Goal: Task Accomplishment & Management: Use online tool/utility

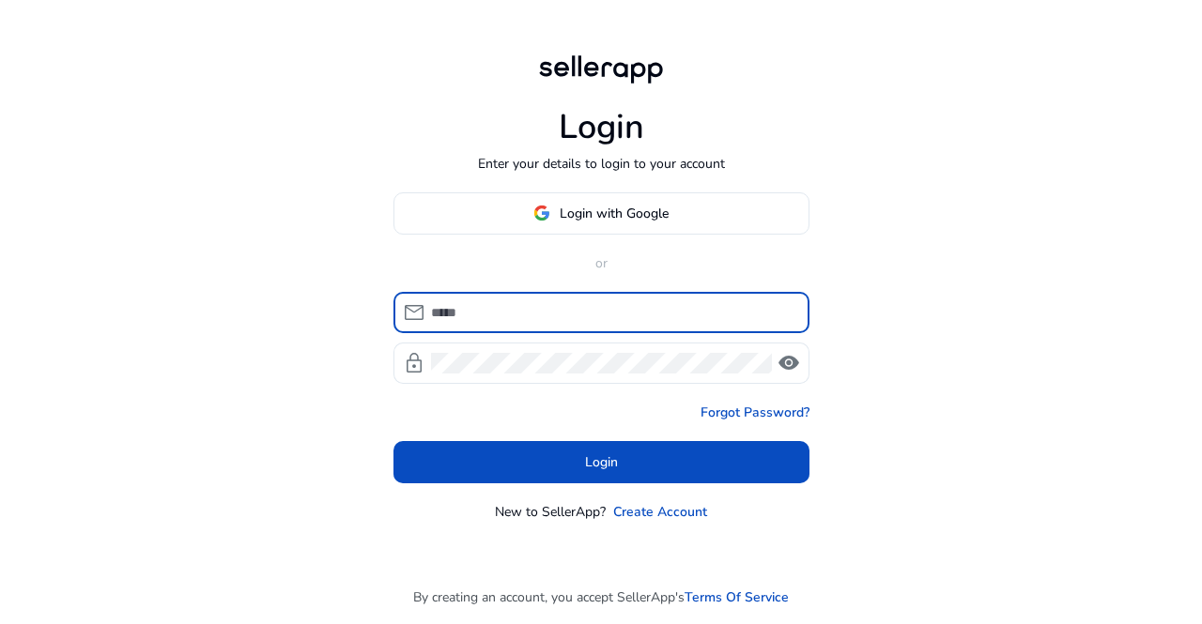
click at [498, 303] on input at bounding box center [612, 312] width 363 height 21
type input "**********"
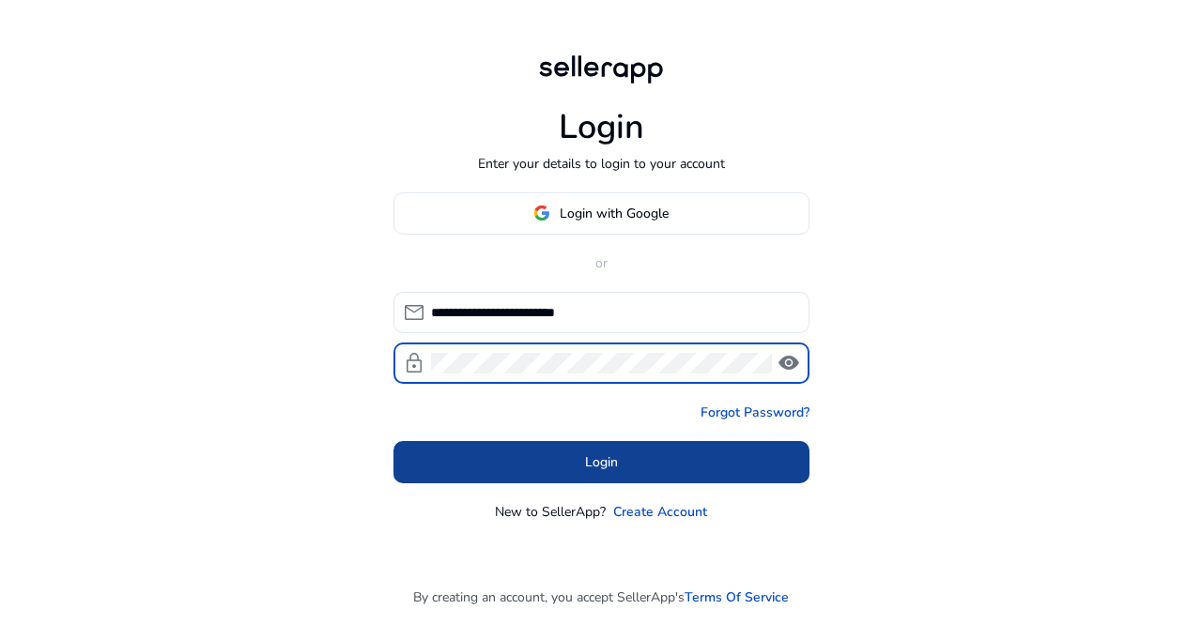
click at [558, 452] on span at bounding box center [601, 461] width 416 height 45
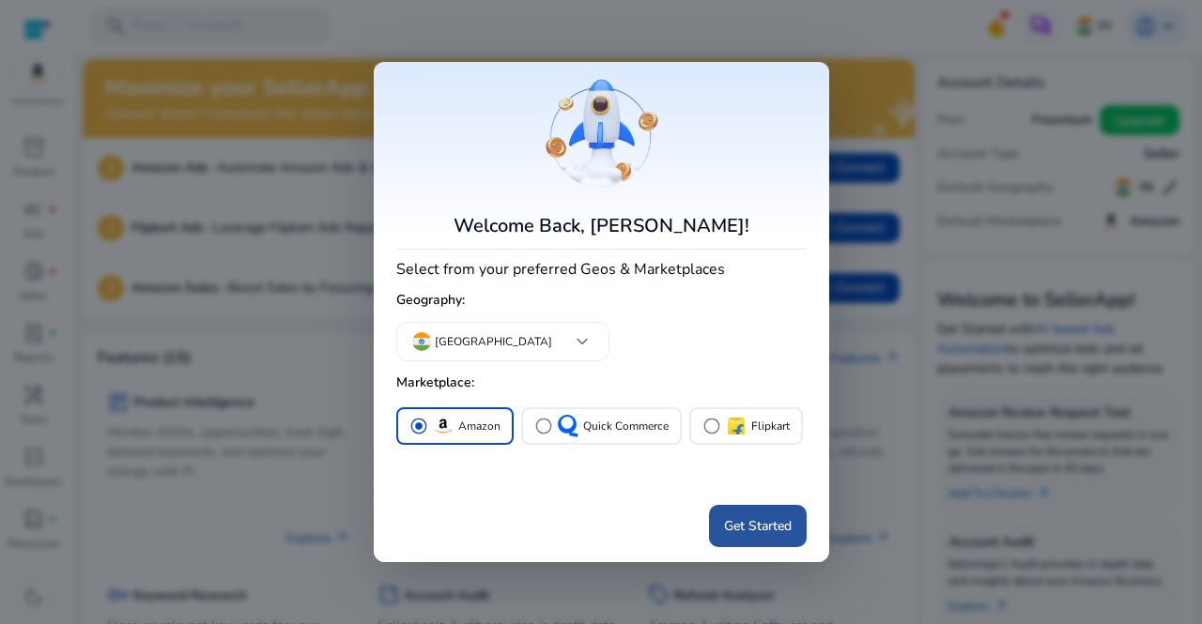
click at [741, 525] on span "Get Started" at bounding box center [758, 526] width 68 height 20
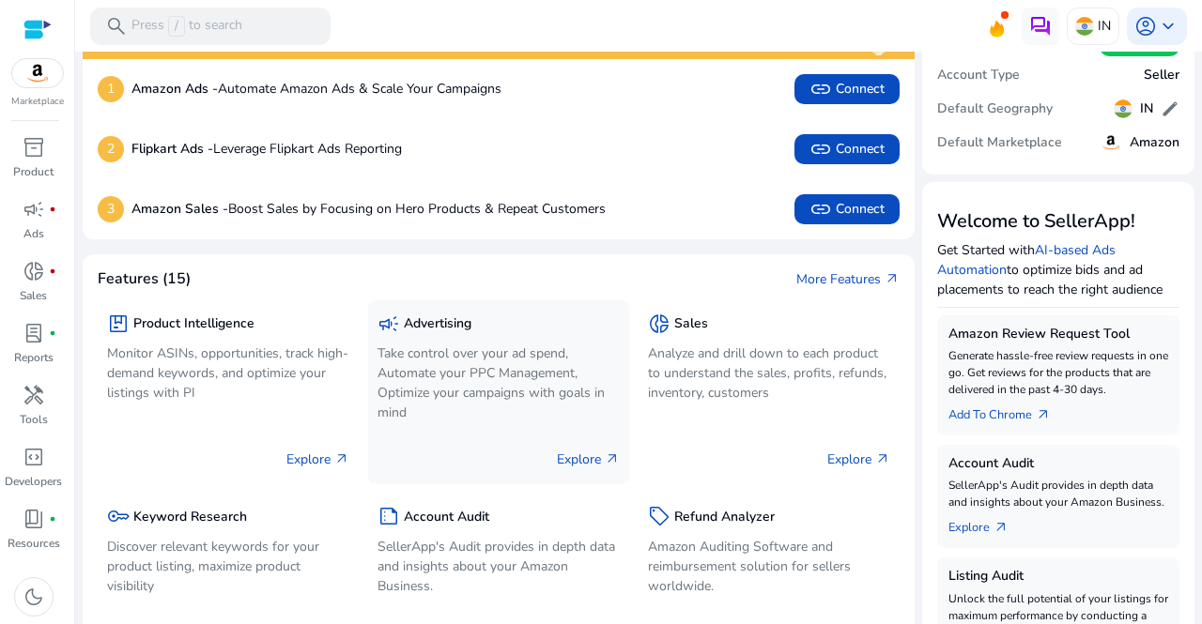
scroll to position [188, 0]
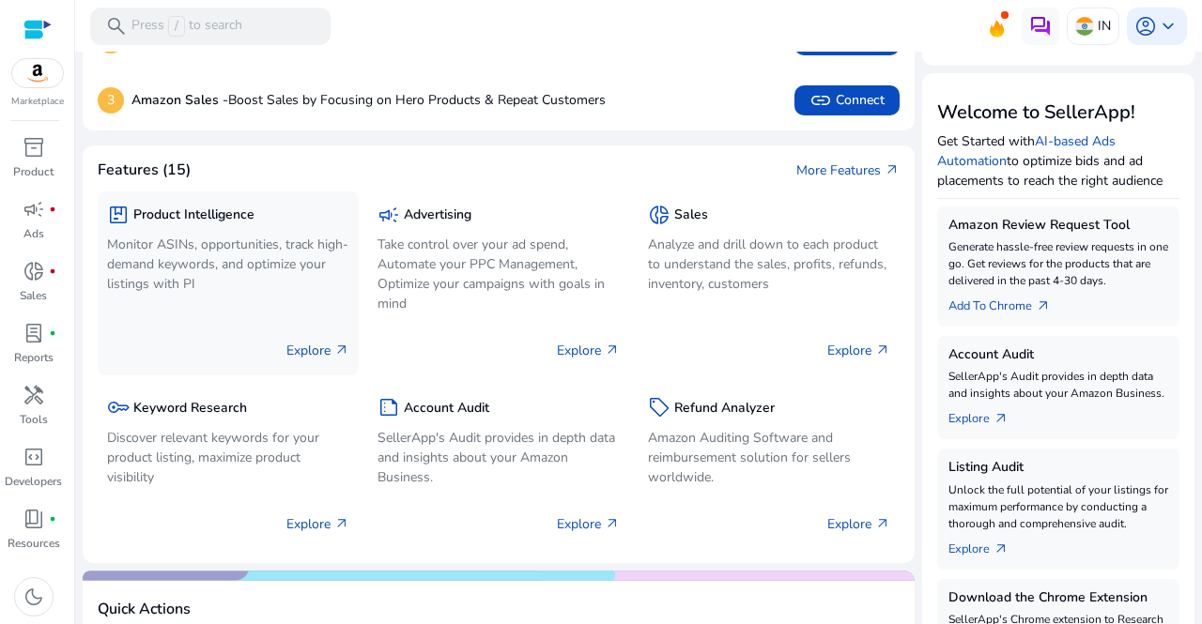
click at [216, 309] on div "package Product Intelligence Monitor ASINs, opportunities, track high-demand ke…" at bounding box center [228, 284] width 261 height 184
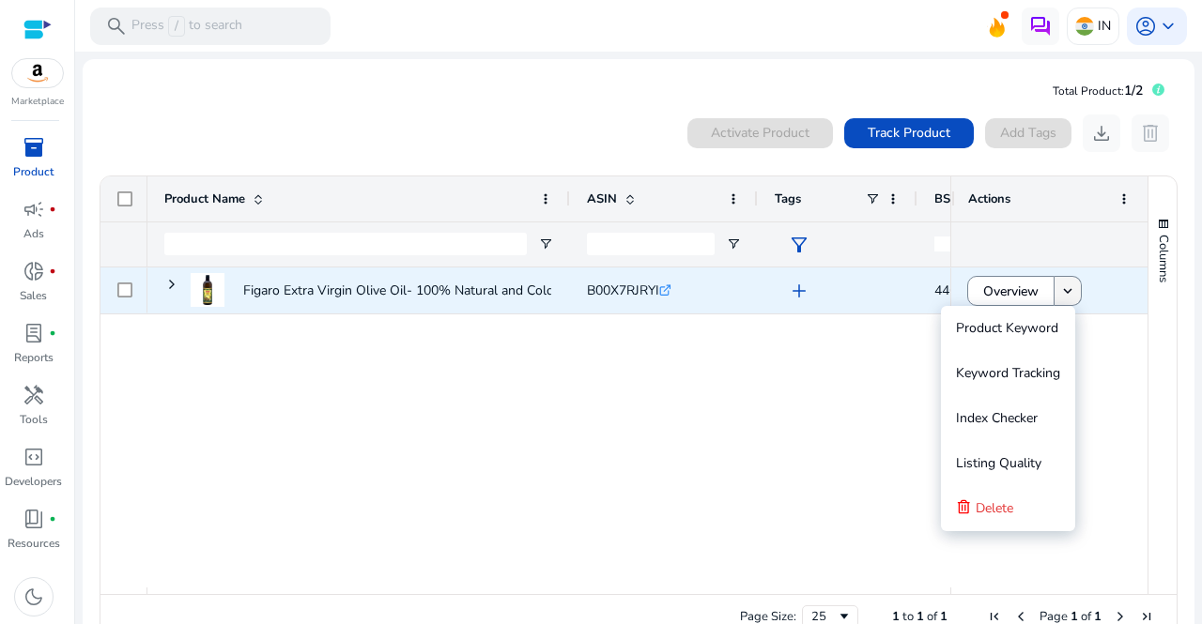
click at [1073, 299] on span at bounding box center [1067, 290] width 26 height 45
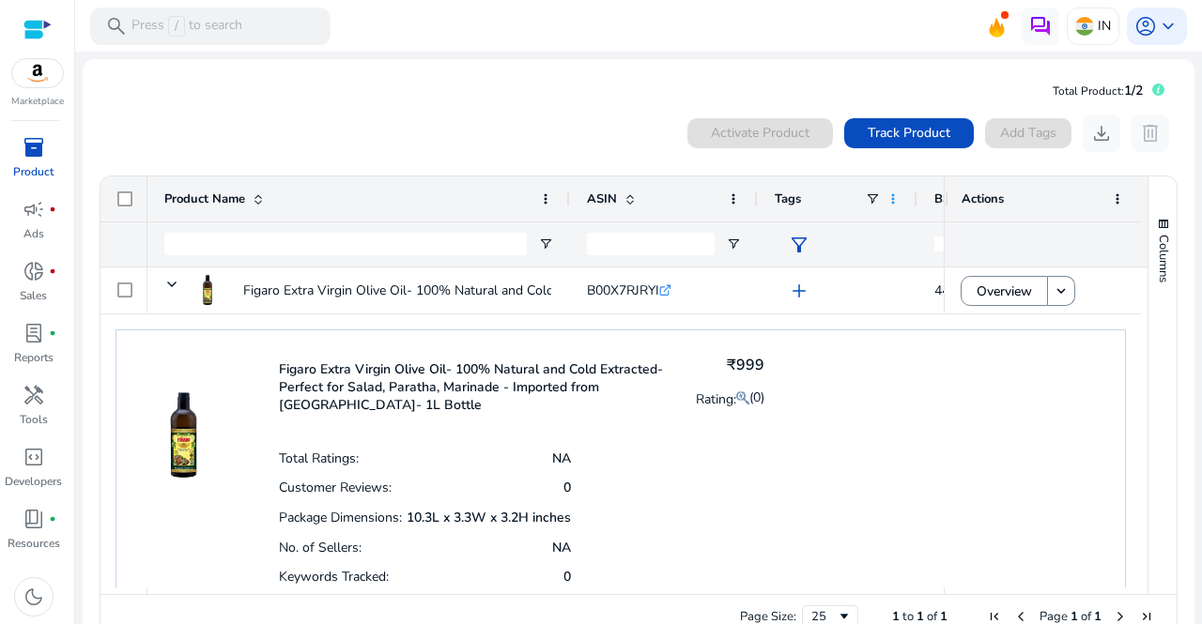
click at [890, 199] on span at bounding box center [892, 199] width 15 height 15
click at [764, 325] on mat-card "Figaro Extra Virgin Olive Oil- 100% Natural and Cold Extracted- Perfect for Sal…" at bounding box center [620, 478] width 1040 height 328
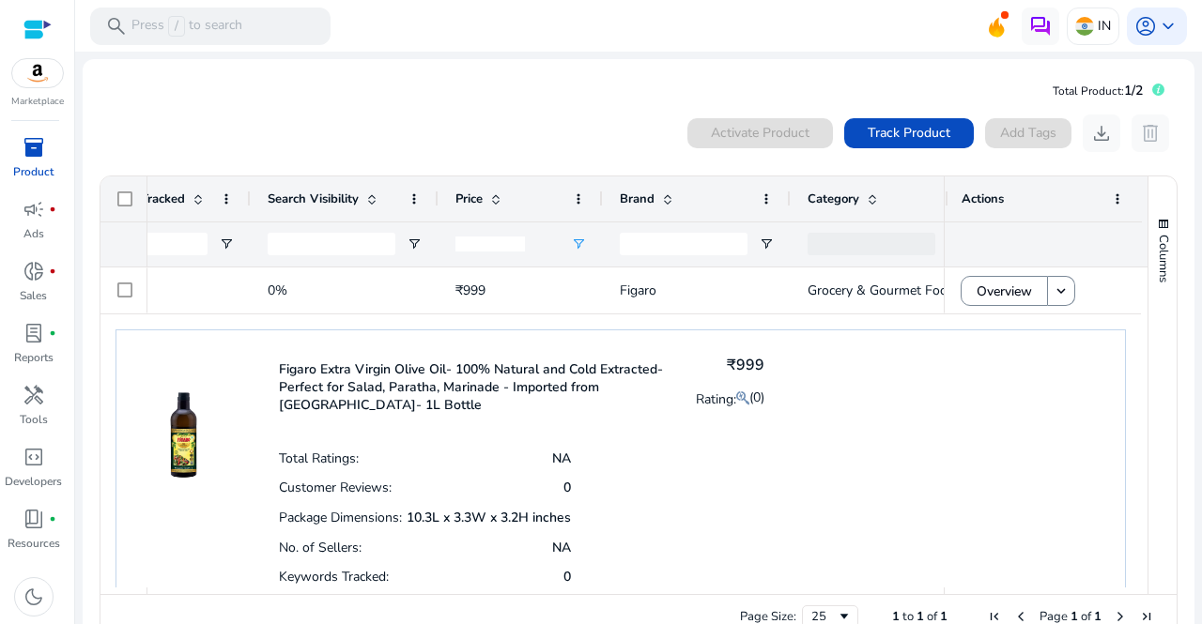
click at [578, 235] on div at bounding box center [520, 244] width 164 height 45
click at [580, 239] on span "Open Filter Menu" at bounding box center [578, 244] width 15 height 15
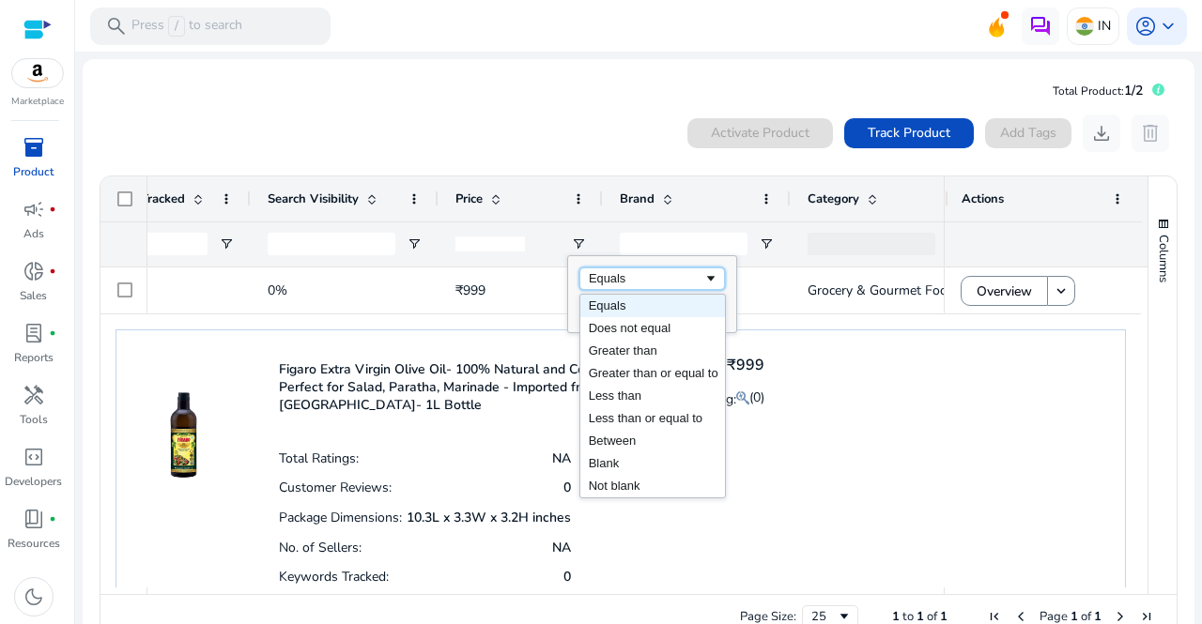
click at [616, 277] on div "Equals" at bounding box center [646, 278] width 115 height 14
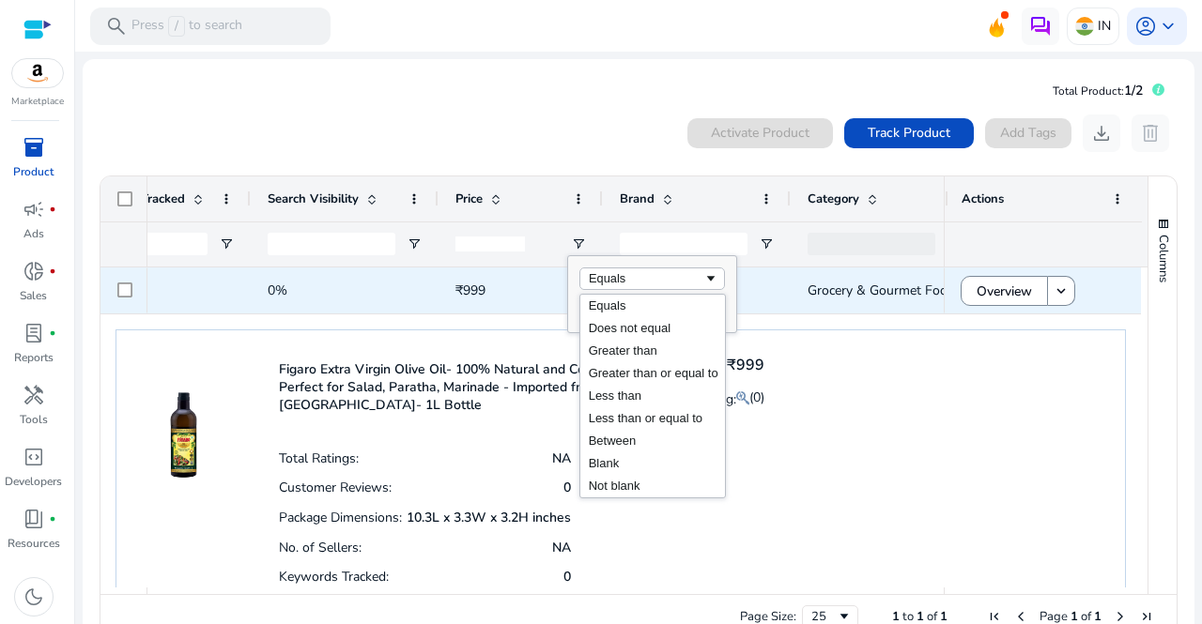
click at [539, 296] on span "₹999" at bounding box center [520, 290] width 130 height 38
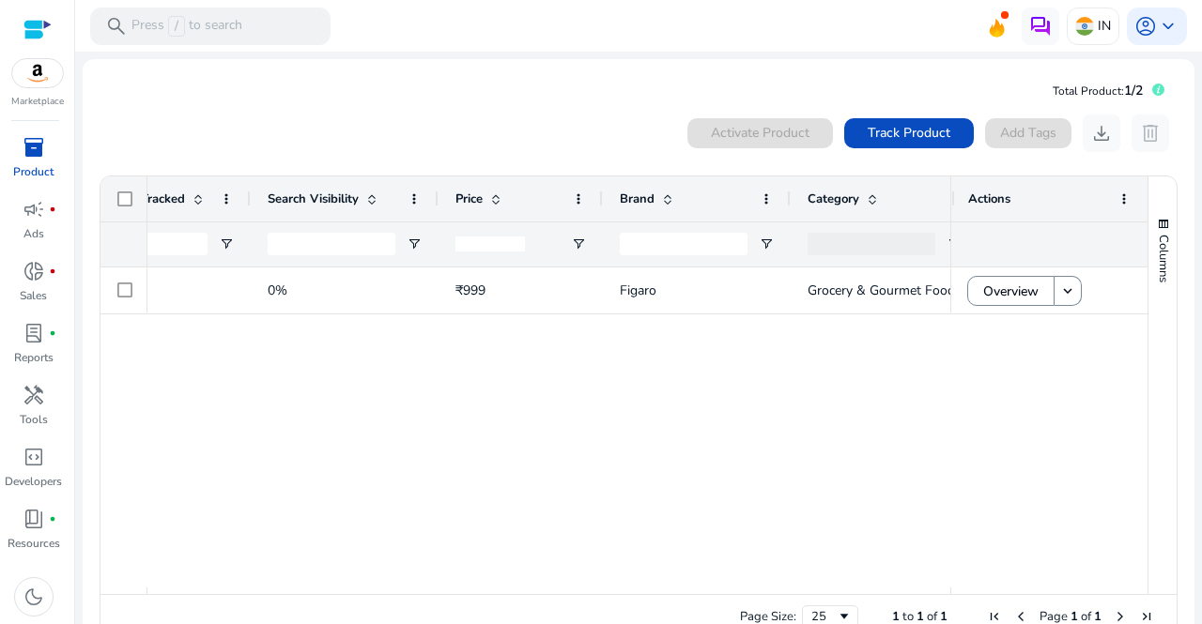
click at [494, 247] on input "number" at bounding box center [489, 244] width 69 height 15
click at [582, 195] on span at bounding box center [578, 199] width 15 height 15
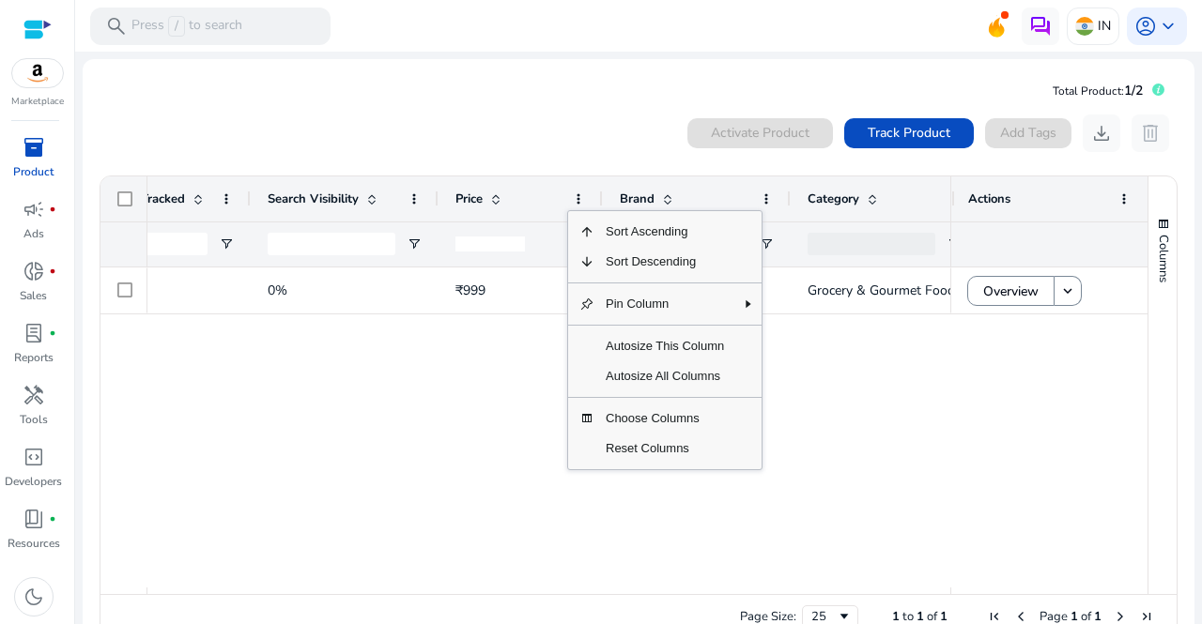
click at [544, 133] on div "0 products selected Activate Product Track Product Add Tags download delete" at bounding box center [639, 134] width 1080 height 38
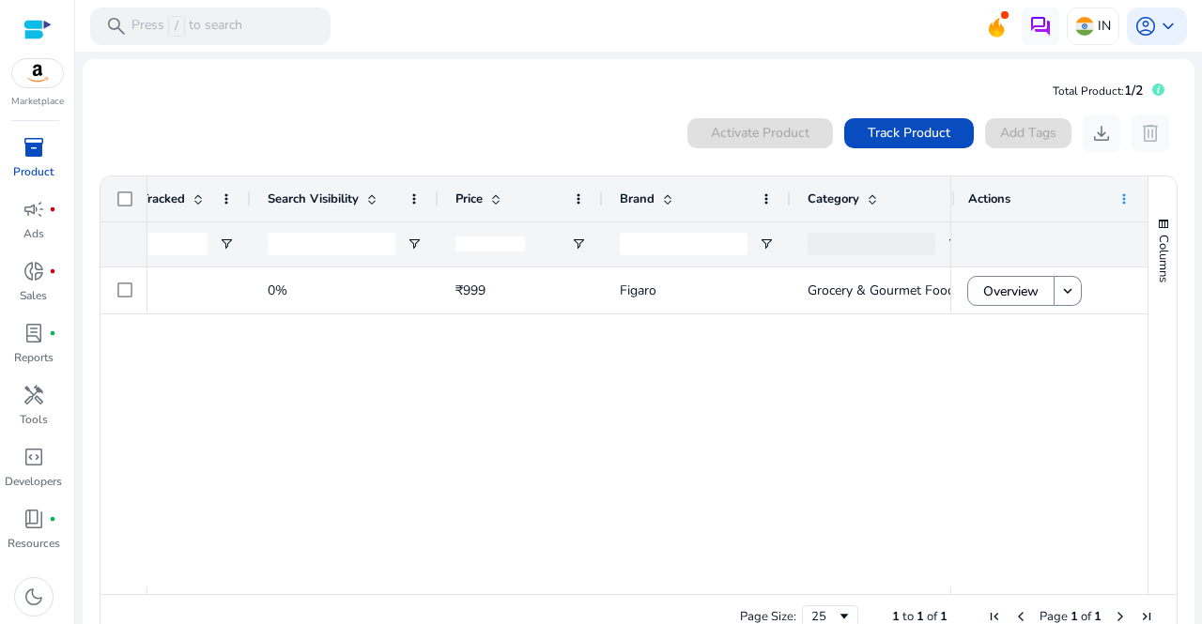
click at [1123, 196] on span at bounding box center [1123, 199] width 15 height 15
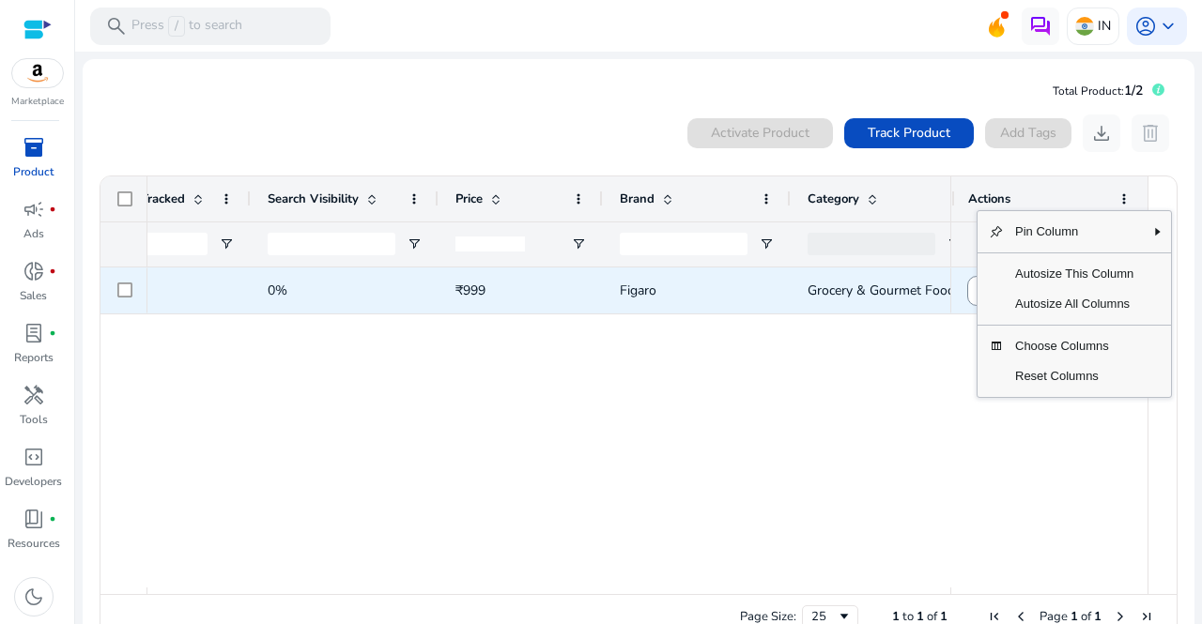
click at [692, 299] on span "Figaro" at bounding box center [697, 290] width 154 height 38
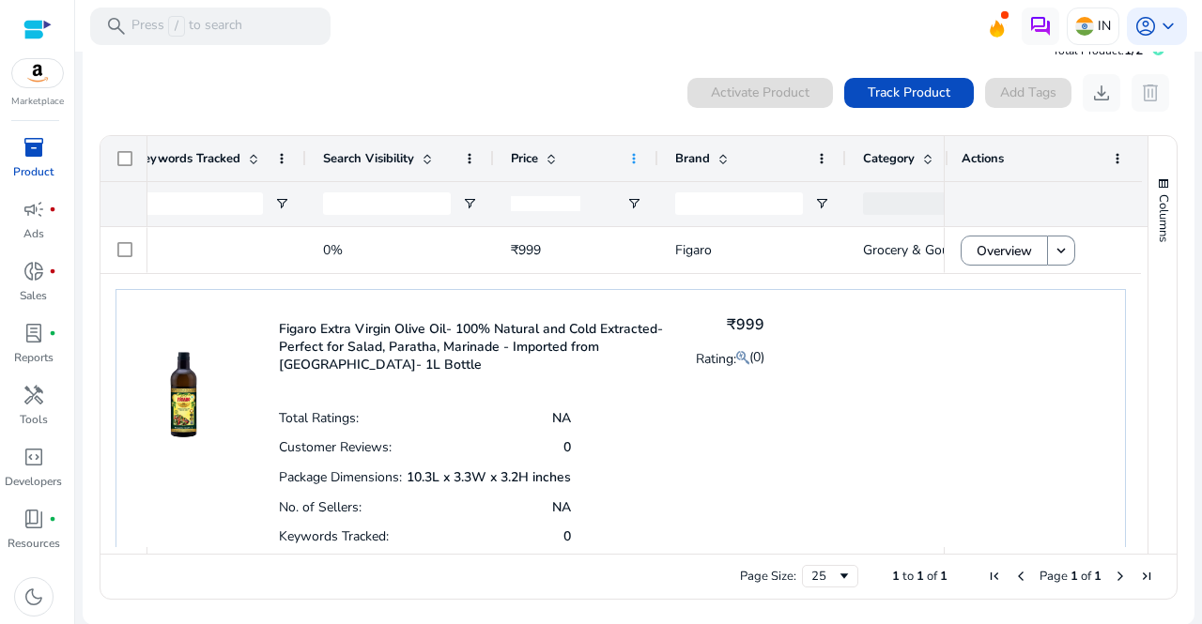
click at [631, 156] on span at bounding box center [633, 158] width 15 height 15
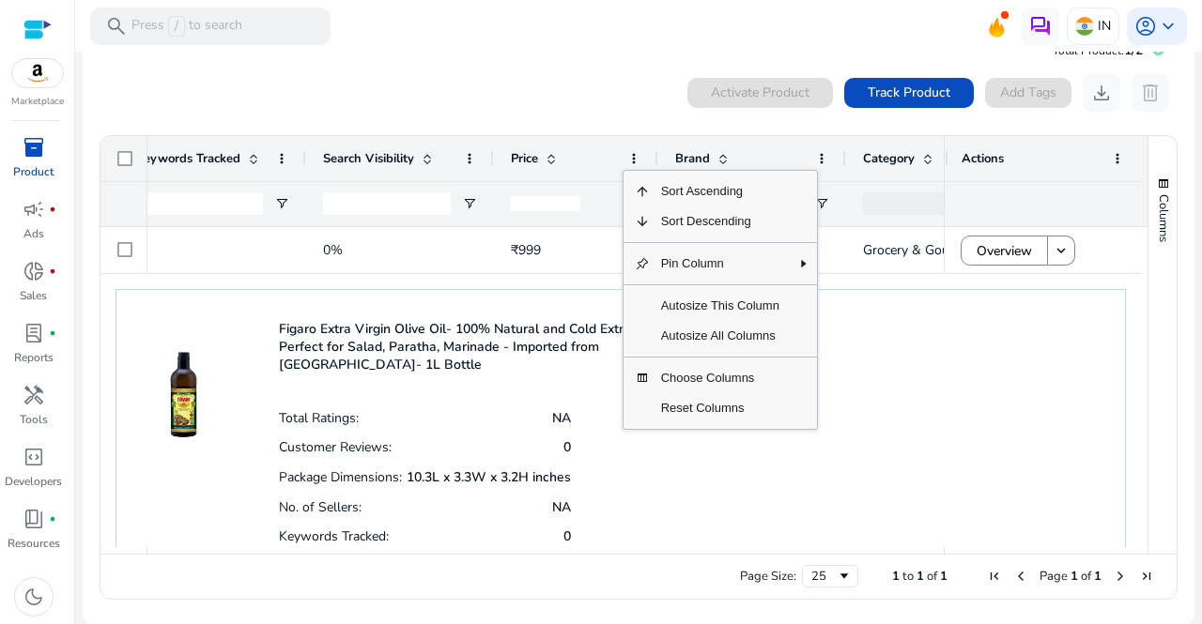
click at [601, 193] on div at bounding box center [563, 204] width 104 height 44
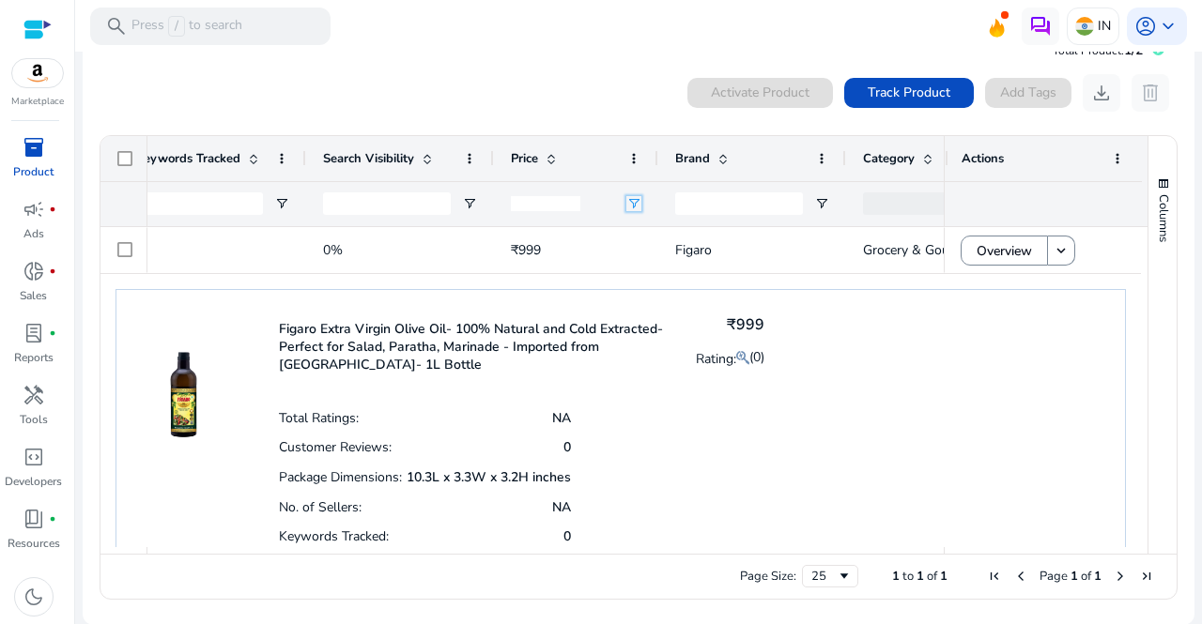
click at [633, 206] on span "Open Filter Menu" at bounding box center [633, 203] width 15 height 15
drag, startPoint x: 663, startPoint y: 269, endPoint x: 629, endPoint y: 262, distance: 34.6
click at [663, 271] on input "Filter Value" at bounding box center [708, 269] width 146 height 23
click at [591, 202] on div at bounding box center [563, 204] width 104 height 44
click at [605, 89] on div "0 products selected Activate Product Track Product Add Tags download delete" at bounding box center [639, 93] width 1080 height 38
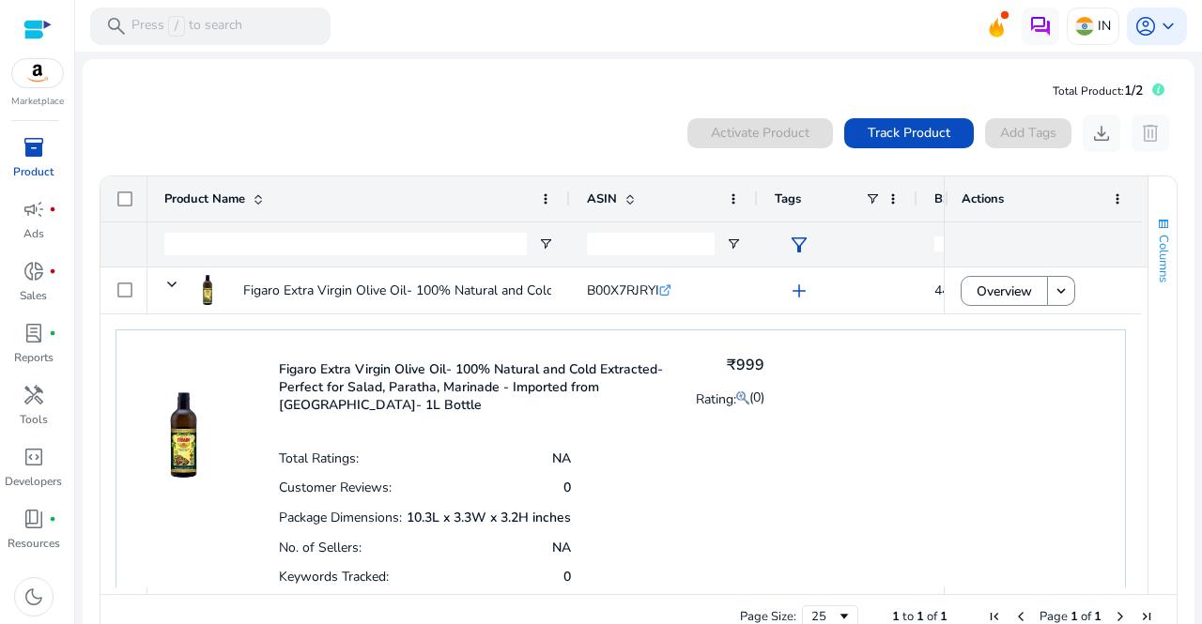
click at [1157, 245] on span "Columns" at bounding box center [1163, 259] width 17 height 48
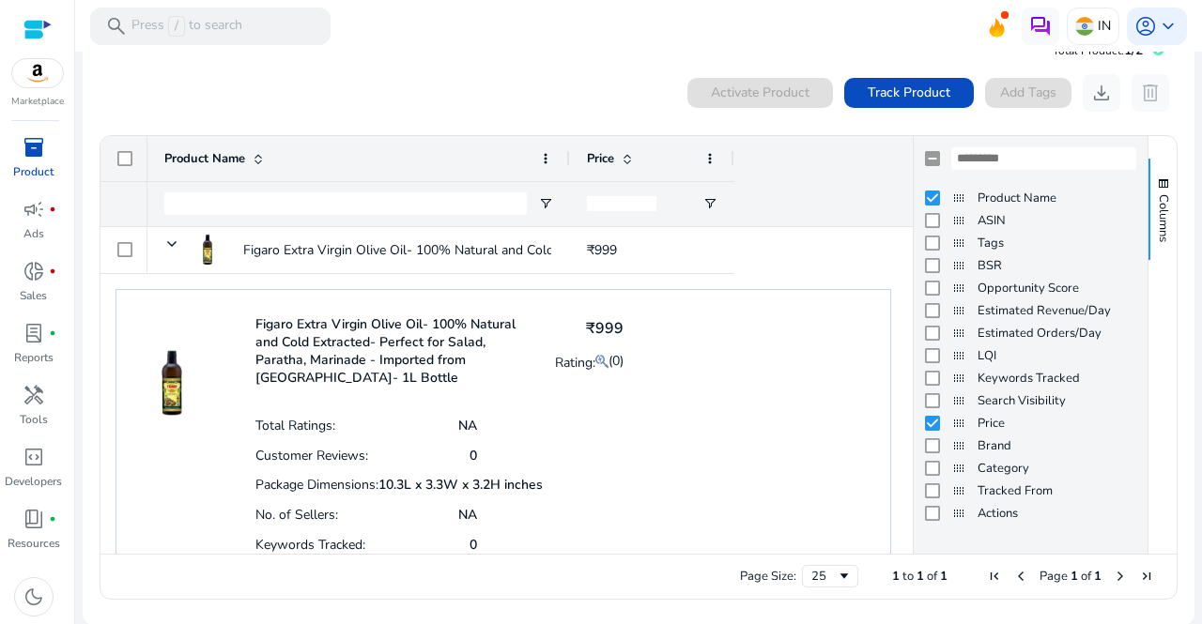
click at [801, 371] on div "Figaro Extra Virgin Olive Oil- 100% Natural and Cold Extracted- Perfect for Sal…" at bounding box center [502, 434] width 775 height 290
click at [1158, 203] on span "Columns" at bounding box center [1163, 218] width 17 height 48
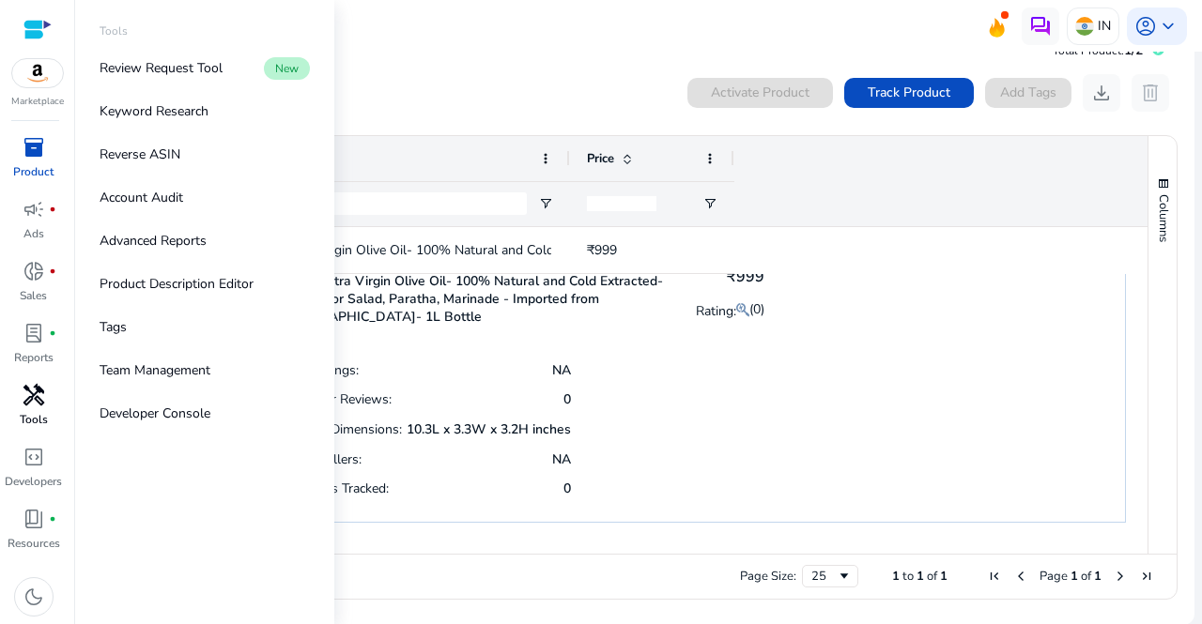
click at [32, 414] on p "Tools" at bounding box center [34, 419] width 28 height 17
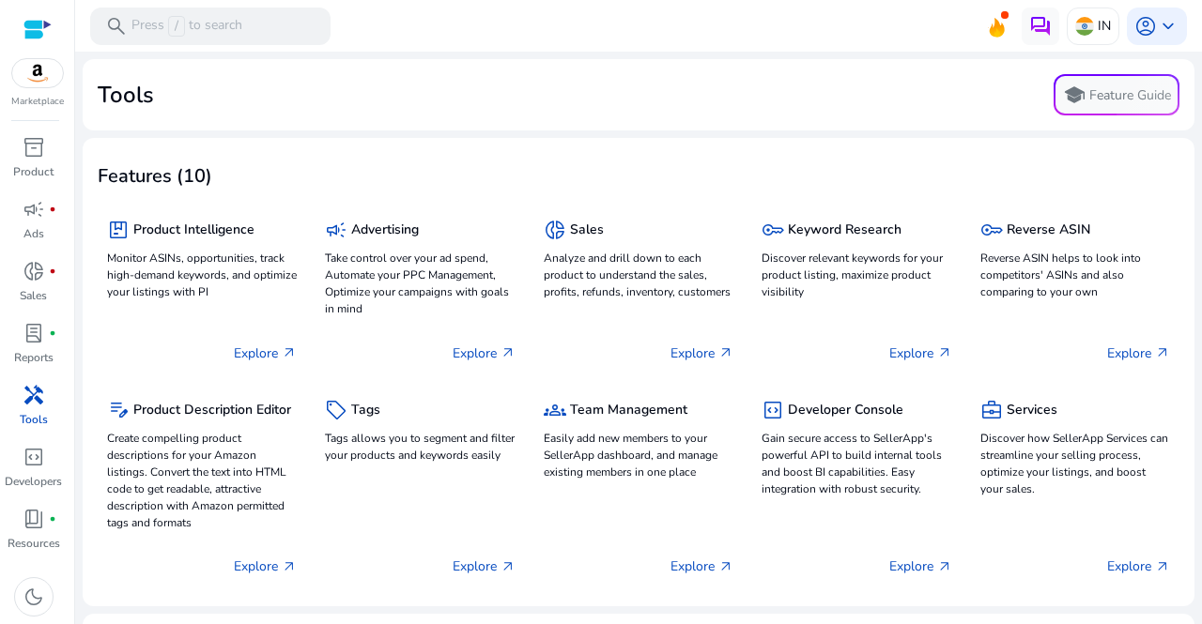
click at [588, 43] on mat-toolbar "search Press / to search IN account_circle keyboard_arrow_down" at bounding box center [638, 26] width 1127 height 52
